Goal: Transaction & Acquisition: Purchase product/service

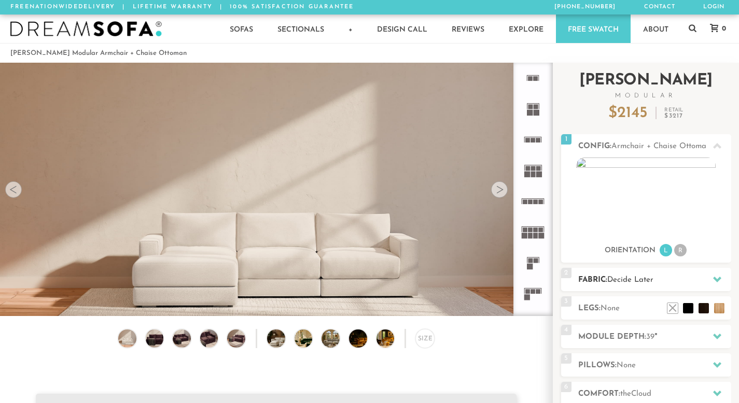
scroll to position [11366, 731]
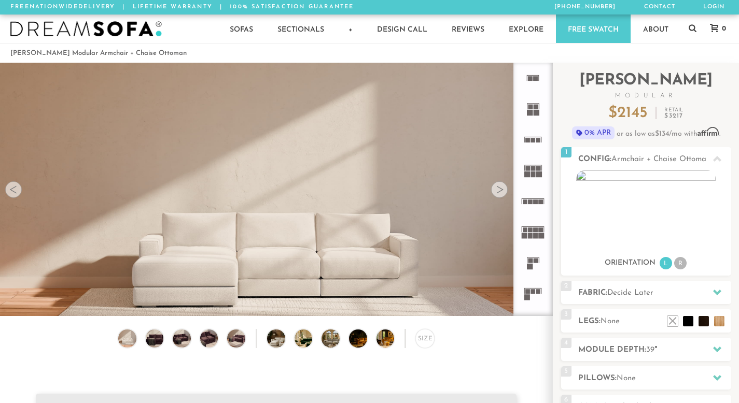
click at [535, 292] on icon at bounding box center [532, 293] width 31 height 31
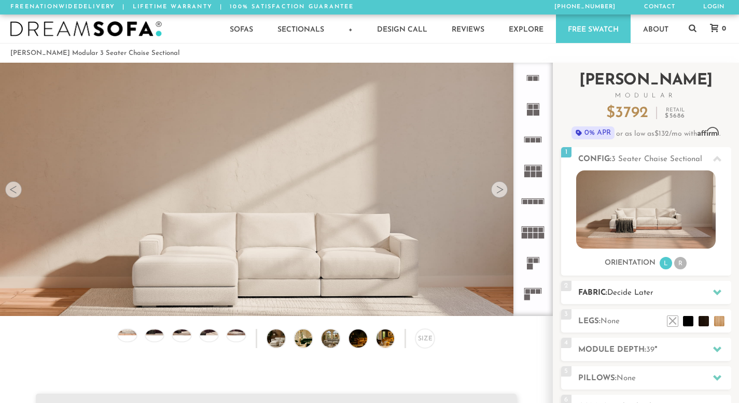
click at [640, 292] on span "Decide Later" at bounding box center [630, 293] width 46 height 8
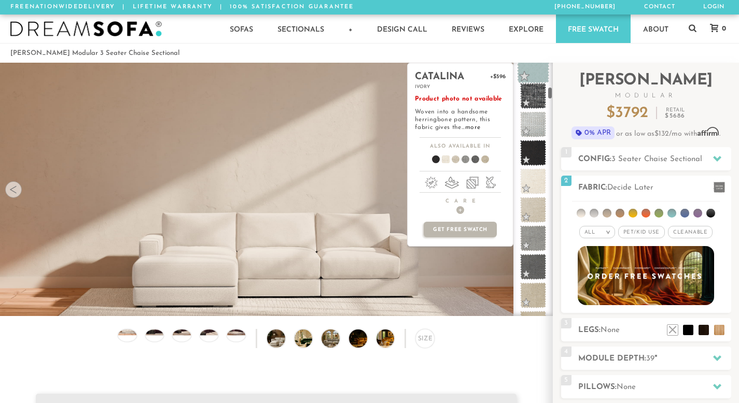
scroll to position [586, 0]
click at [537, 183] on span at bounding box center [533, 179] width 33 height 33
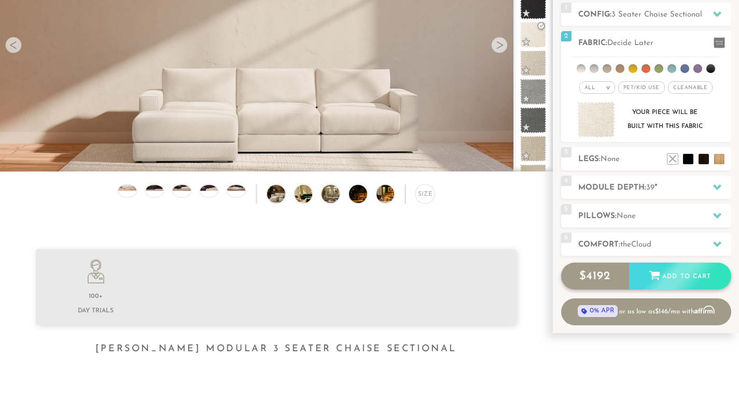
scroll to position [150, 0]
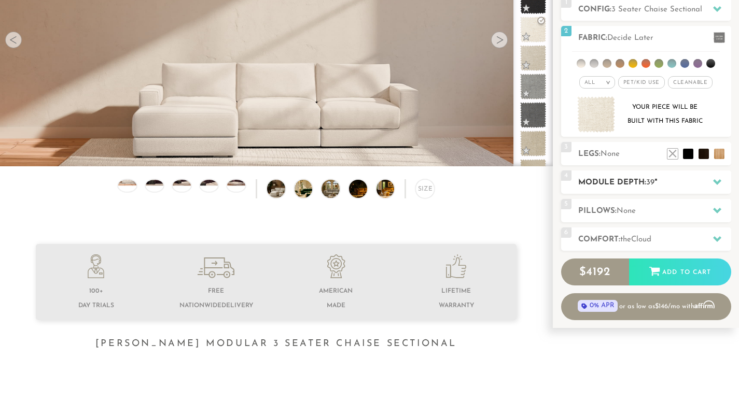
click at [645, 186] on h2 "Module Depth: 39 "" at bounding box center [654, 183] width 153 height 12
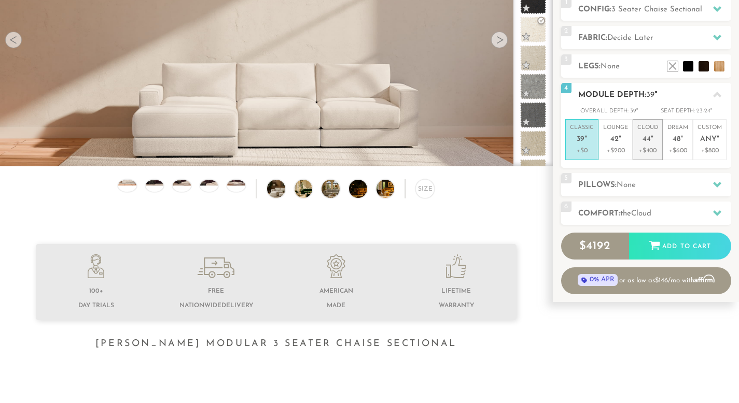
click at [655, 147] on p "+$400" at bounding box center [647, 150] width 21 height 9
click at [645, 180] on h2 "Pillows: None" at bounding box center [654, 185] width 153 height 12
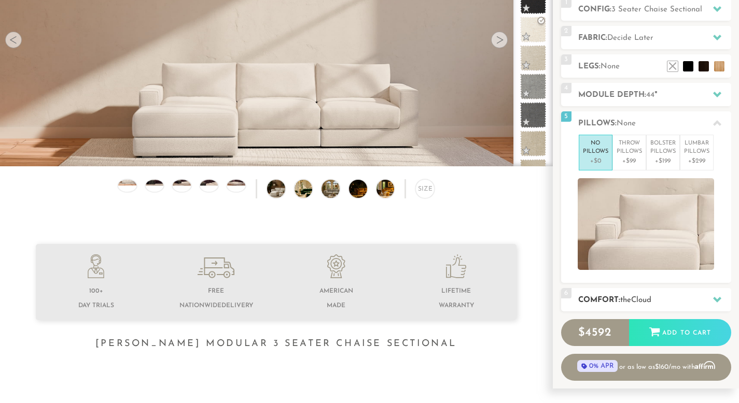
click at [647, 294] on h2 "Comfort: the Cloud" at bounding box center [654, 300] width 153 height 12
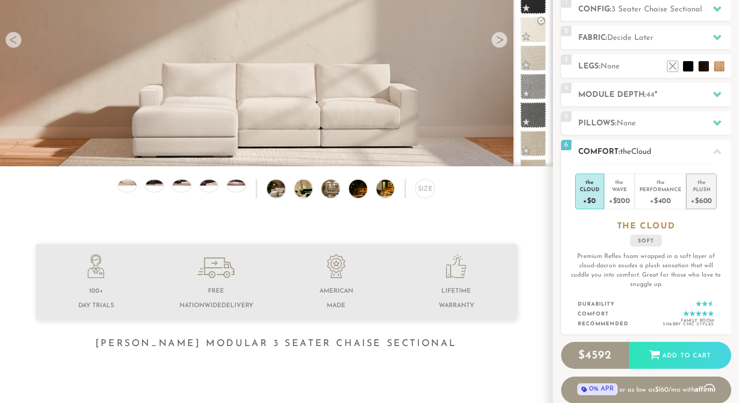
click at [713, 194] on li "the Plush +$600" at bounding box center [701, 192] width 31 height 36
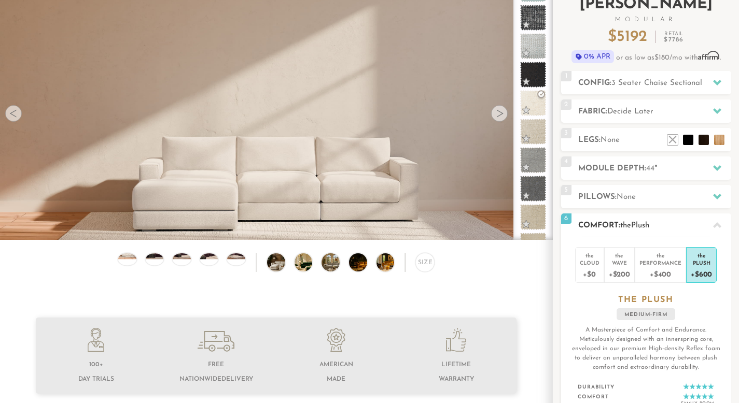
scroll to position [73, 0]
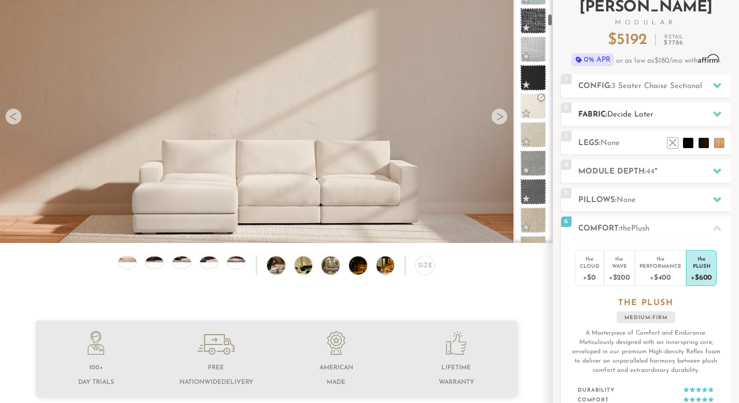
click at [587, 116] on h2 "Fabric: Decide Later" at bounding box center [654, 115] width 153 height 12
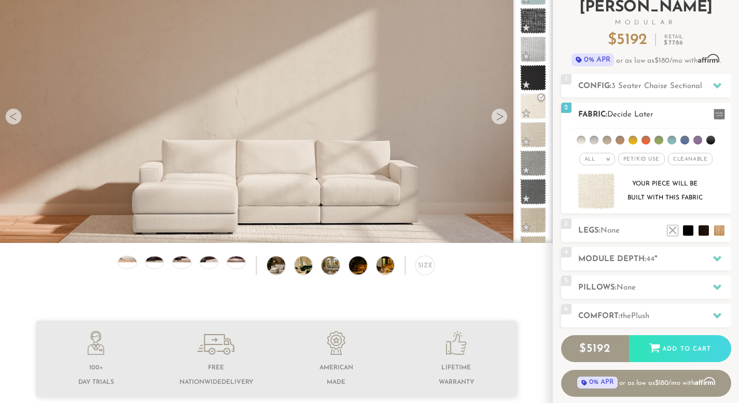
click at [594, 158] on em "All" at bounding box center [589, 160] width 11 height 6
click at [595, 188] on li "Tier" at bounding box center [597, 187] width 36 height 15
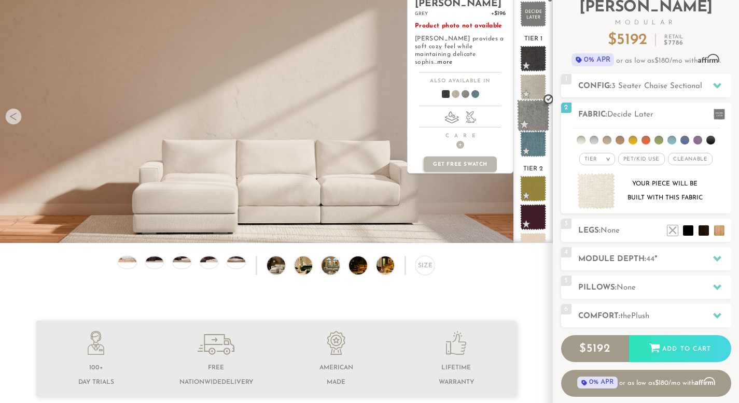
scroll to position [0, 0]
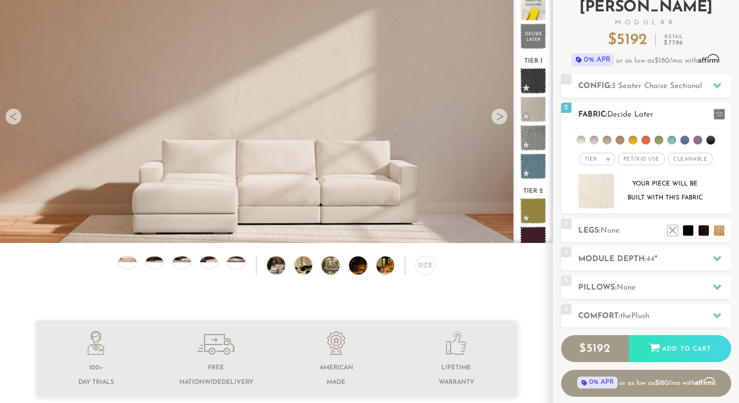
click at [561, 163] on div "Tier > All Tier Family Popular Durable Luxury Pet/Kid Use x Cleanable x Popular…" at bounding box center [646, 159] width 170 height 15
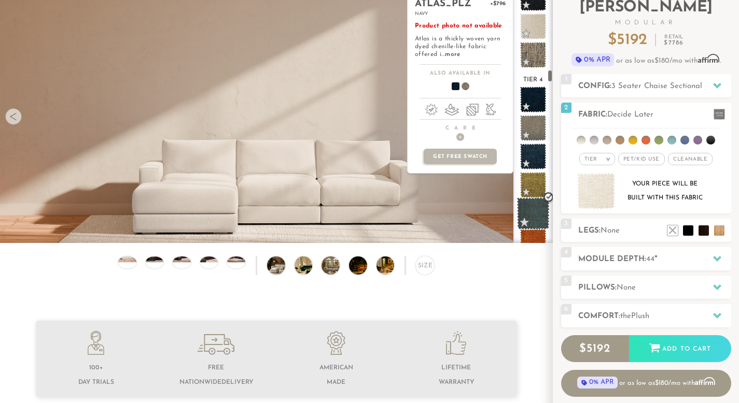
scroll to position [1988, 0]
